Goal: Check status: Check status

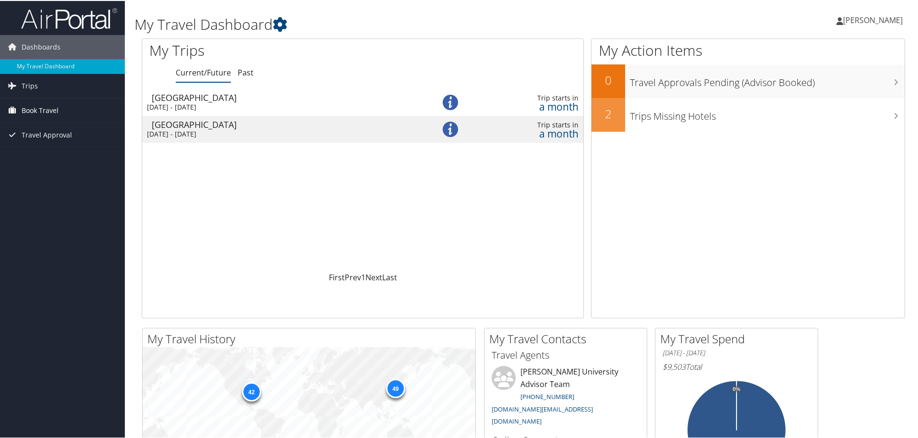
click at [20, 110] on link "Book Travel" at bounding box center [62, 109] width 125 height 24
click at [22, 87] on span "Trips" at bounding box center [30, 85] width 16 height 24
click at [34, 219] on span "Travel Approval" at bounding box center [47, 220] width 50 height 24
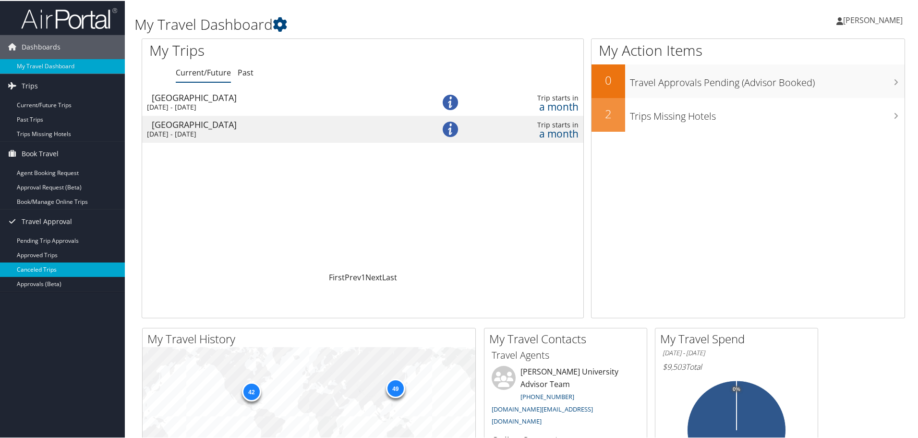
click at [68, 267] on link "Canceled Trips" at bounding box center [62, 268] width 125 height 14
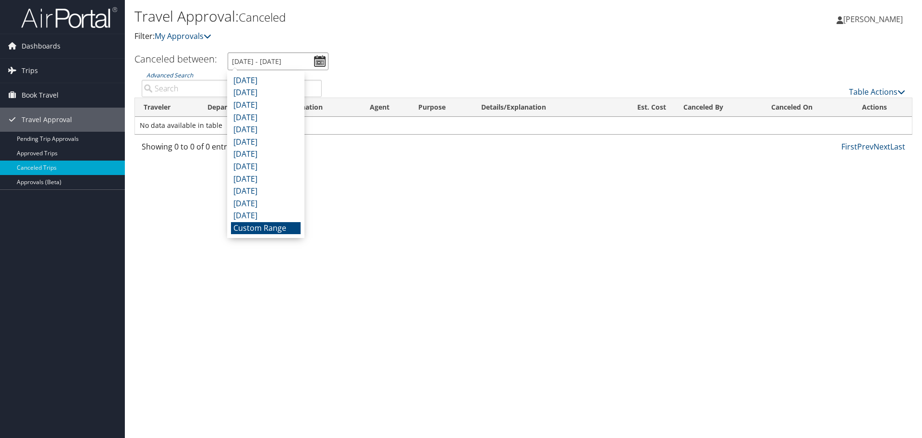
click at [320, 62] on input "[DATE] - [DATE]" at bounding box center [278, 61] width 101 height 18
click at [245, 226] on li "Custom Range" at bounding box center [266, 228] width 70 height 12
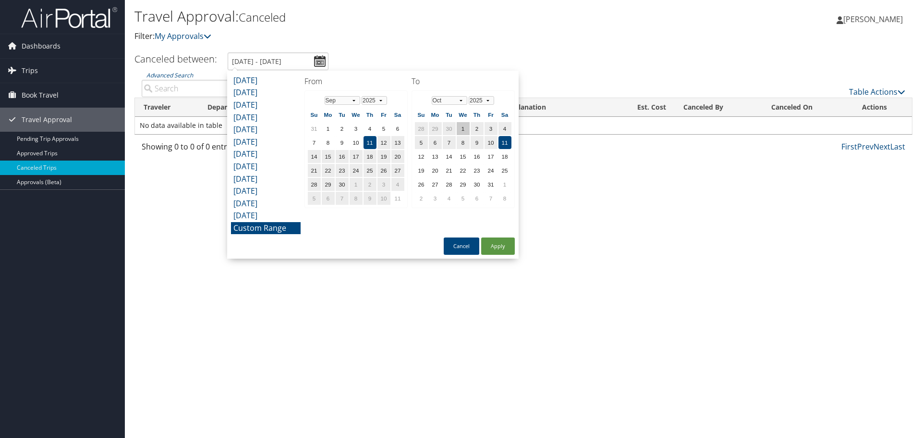
click at [462, 125] on td "1" at bounding box center [463, 128] width 13 height 13
click at [494, 185] on td "31" at bounding box center [491, 184] width 13 height 13
click at [501, 248] on button "Apply" at bounding box center [498, 245] width 34 height 17
type input "9/11/2025 - 10/31/2025"
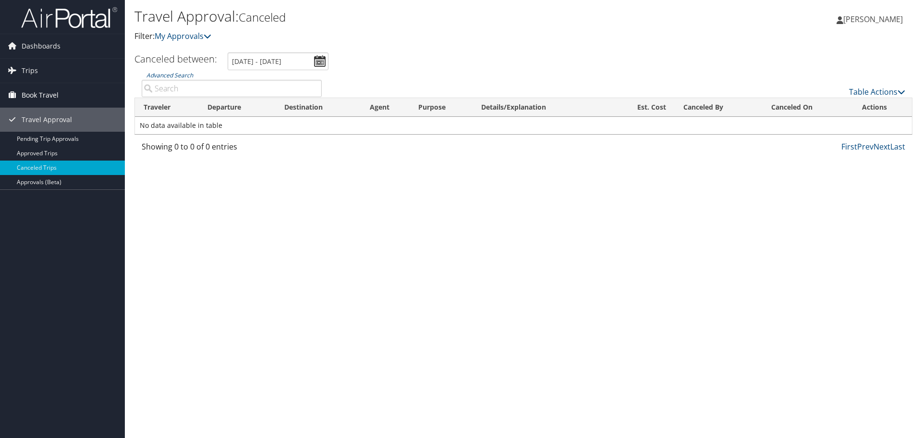
click at [63, 97] on link "Book Travel" at bounding box center [62, 95] width 125 height 24
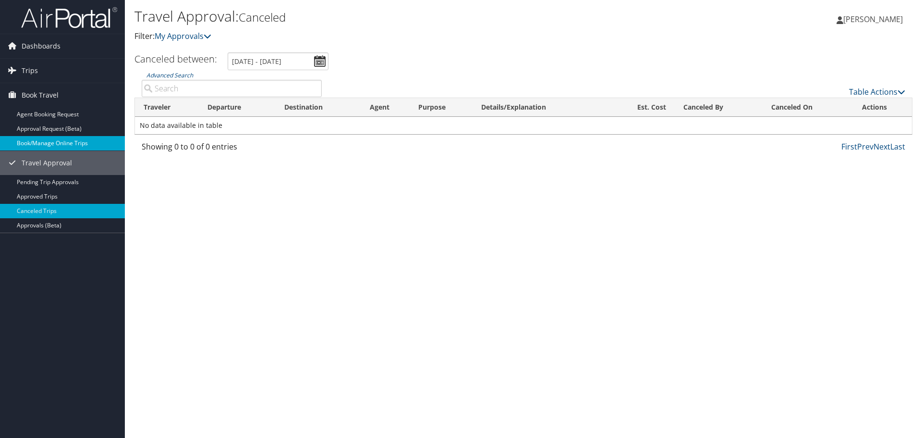
click at [52, 141] on link "Book/Manage Online Trips" at bounding box center [62, 143] width 125 height 14
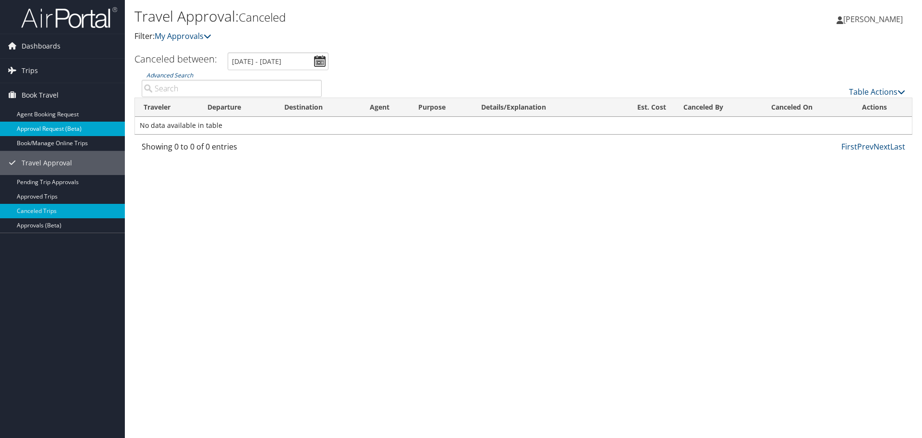
click at [73, 130] on link "Approval Request (Beta)" at bounding box center [62, 129] width 125 height 14
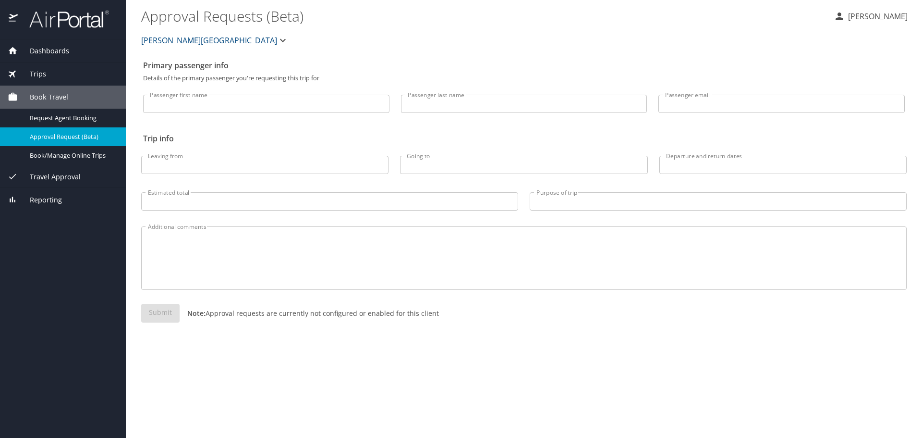
click at [56, 173] on span "Travel Approval" at bounding box center [49, 176] width 63 height 11
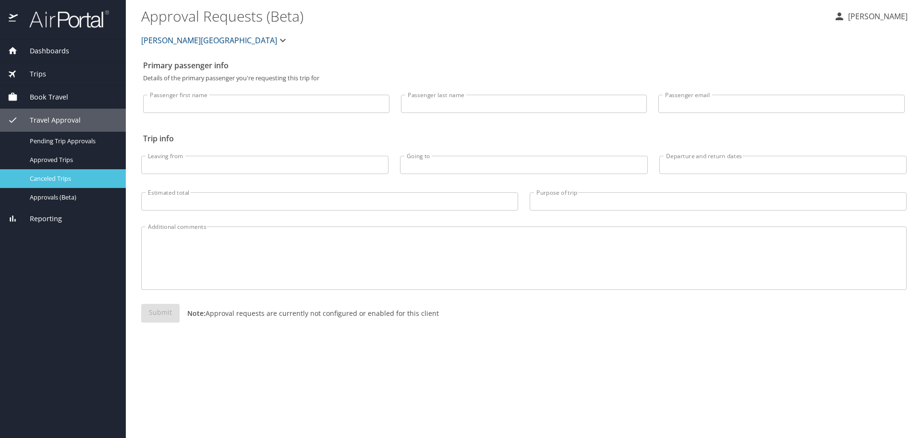
click at [83, 182] on span "Canceled Trips" at bounding box center [72, 178] width 85 height 9
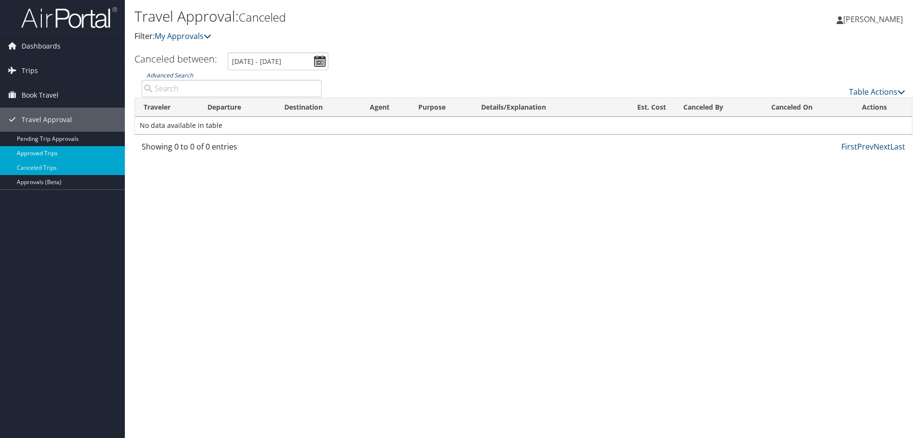
click at [57, 156] on link "Approved Trips" at bounding box center [62, 153] width 125 height 14
click at [320, 62] on input "[DATE] - [DATE]" at bounding box center [280, 61] width 101 height 18
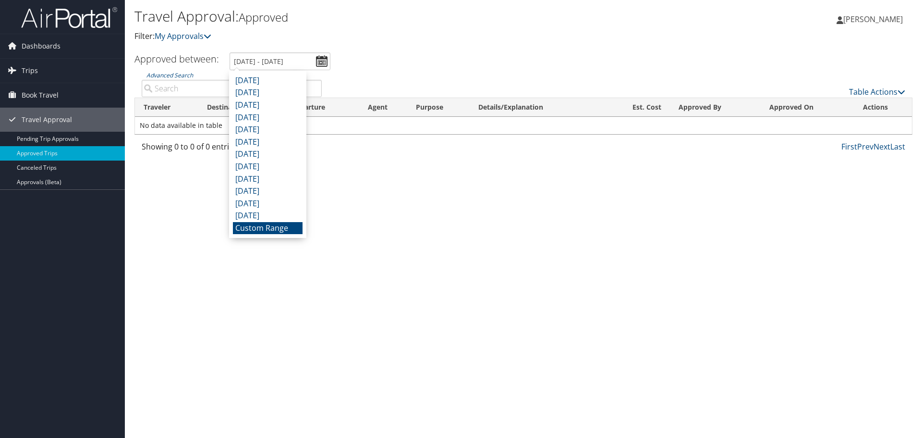
click at [280, 227] on li "Custom Range" at bounding box center [268, 228] width 70 height 12
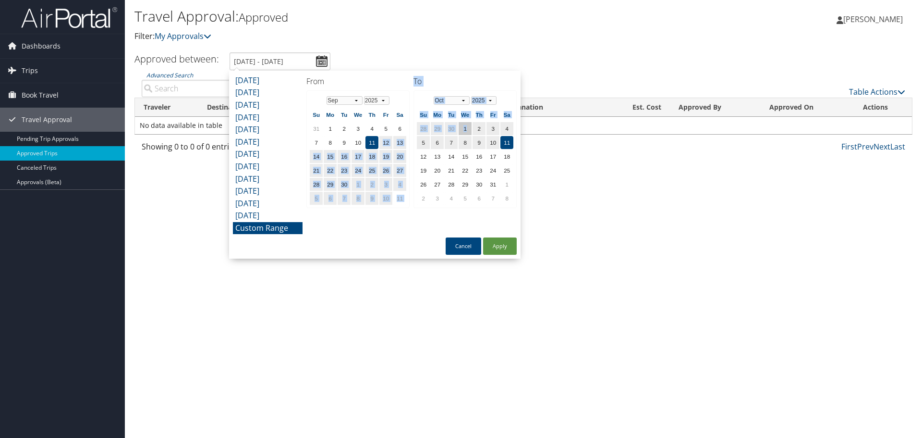
drag, startPoint x: 374, startPoint y: 140, endPoint x: 471, endPoint y: 129, distance: 97.7
click at [471, 129] on div "September 2025 August 2025 July 2025 June 2025 May 2025 April 2025 March 2025 F…" at bounding box center [375, 165] width 292 height 188
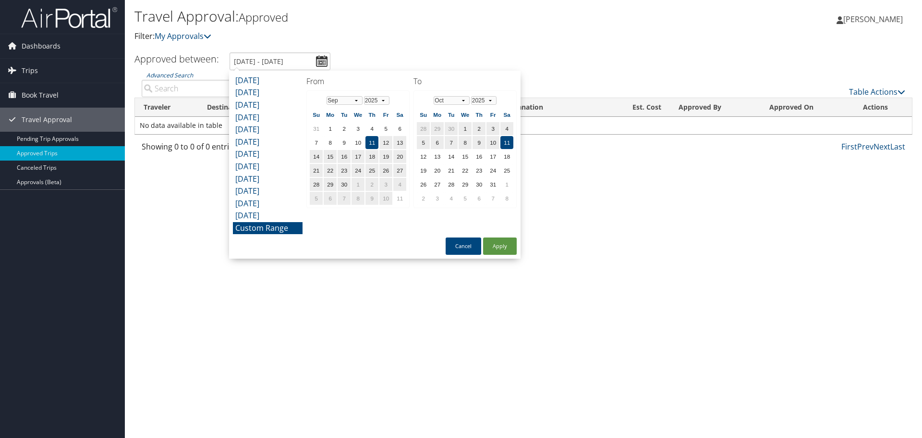
click at [396, 233] on div "September 2025 August 2025 July 2025 June 2025 May 2025 April 2025 March 2025 F…" at bounding box center [375, 165] width 292 height 188
click at [356, 101] on select "Jan Feb Mar Apr May Jun Jul Aug Sep Oct Nov Dec" at bounding box center [345, 100] width 36 height 9
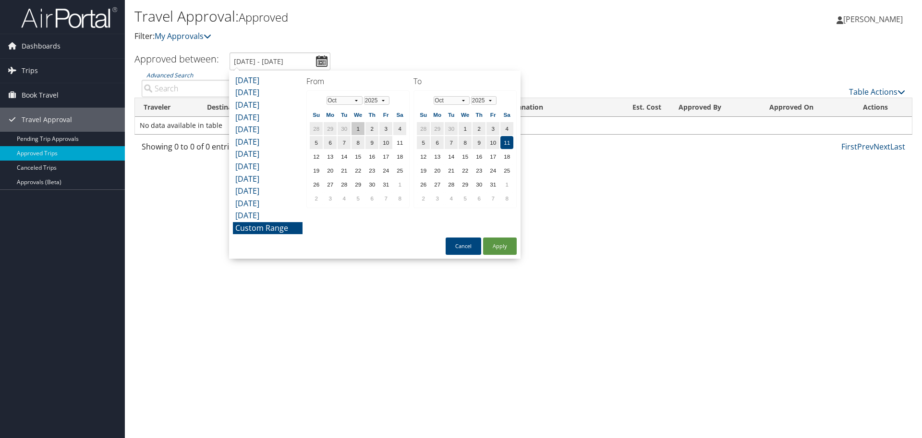
click at [359, 125] on td "1" at bounding box center [358, 128] width 13 height 13
click at [464, 99] on select "Jan Feb Mar Apr May Jun Jul Aug Sep Oct Nov Dec" at bounding box center [452, 100] width 36 height 9
click at [465, 181] on td "31" at bounding box center [465, 184] width 13 height 13
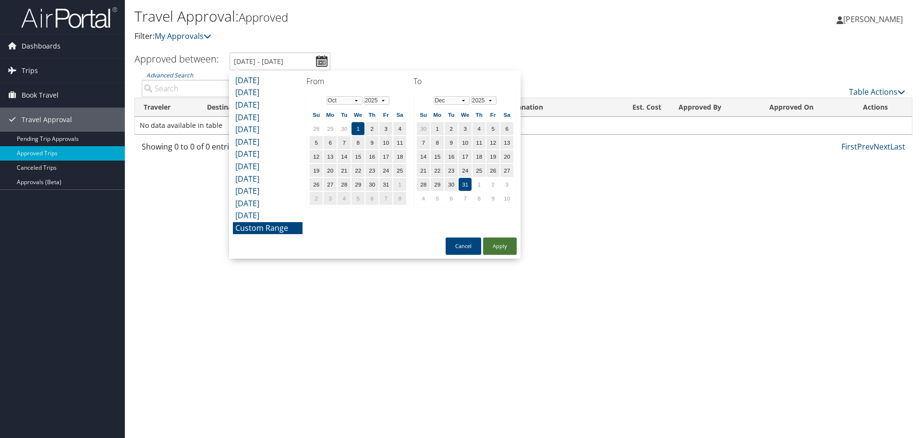
click at [502, 245] on button "Apply" at bounding box center [500, 245] width 34 height 17
type input "10/1/2025 - 12/31/2025"
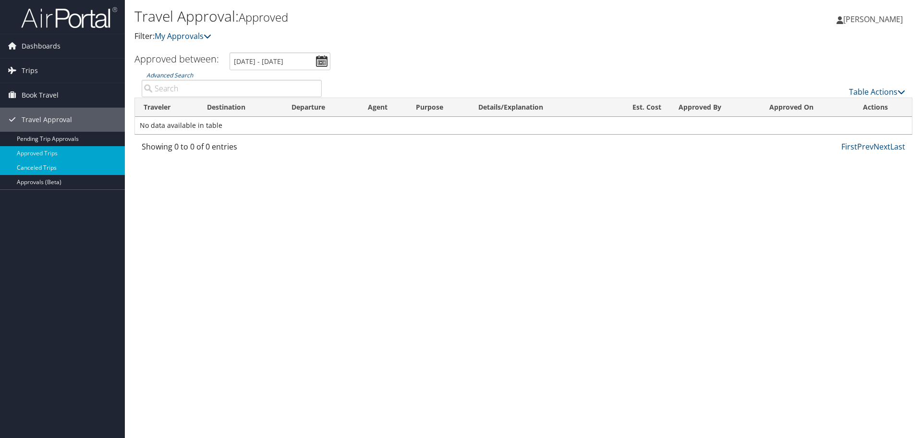
click at [70, 169] on link "Canceled Trips" at bounding box center [62, 167] width 125 height 14
click at [20, 70] on link "Trips" at bounding box center [62, 71] width 125 height 24
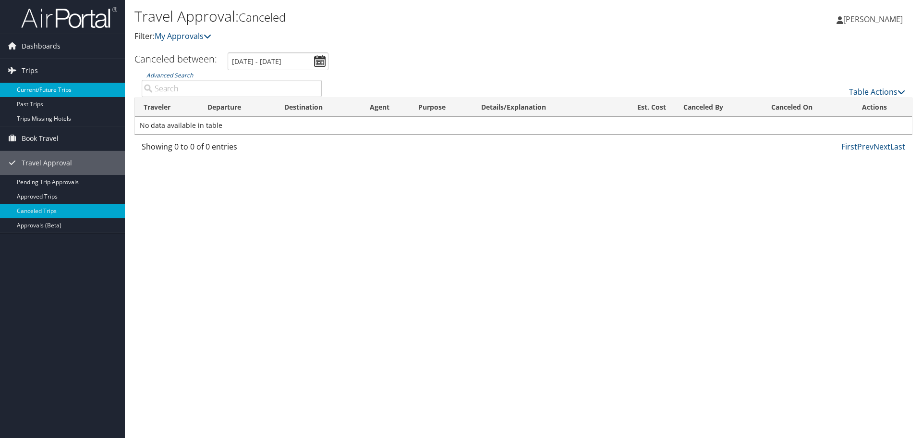
click at [38, 89] on link "Current/Future Trips" at bounding box center [62, 90] width 125 height 14
